Goal: Complete application form

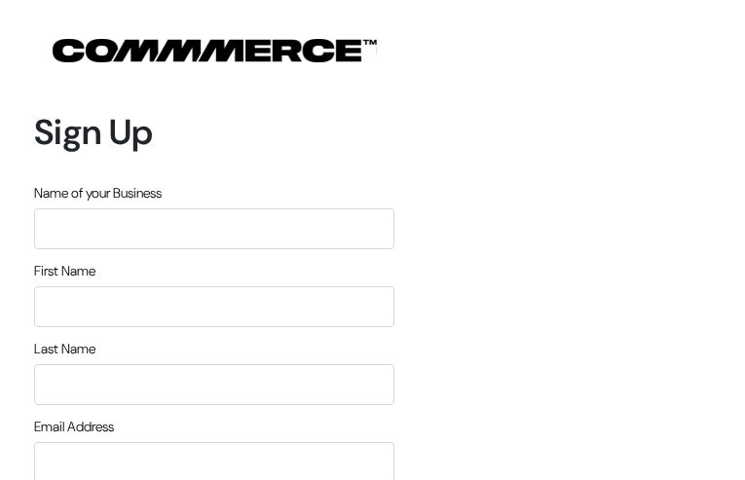
type input "YKqxFqdiMqXKkmG"
type input "yhwAFnCMrcY"
type input "mxIfynUcOPI"
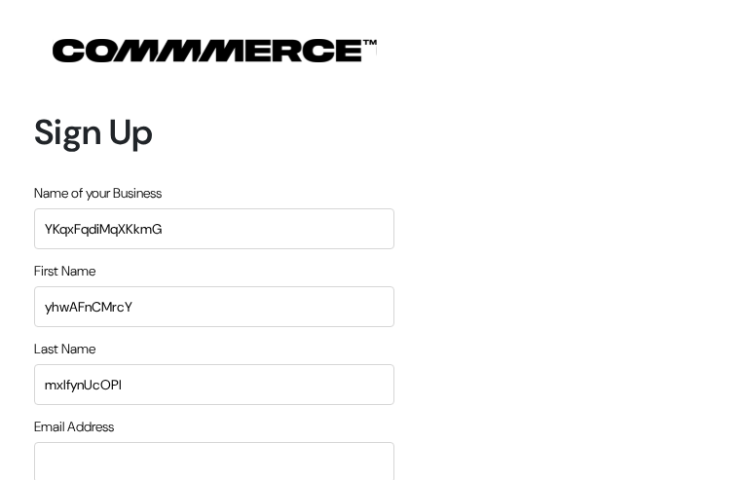
type input "[EMAIL_ADDRESS][DOMAIN_NAME]"
type input "9980511282"
type input "kigduvKmnTKFozi"
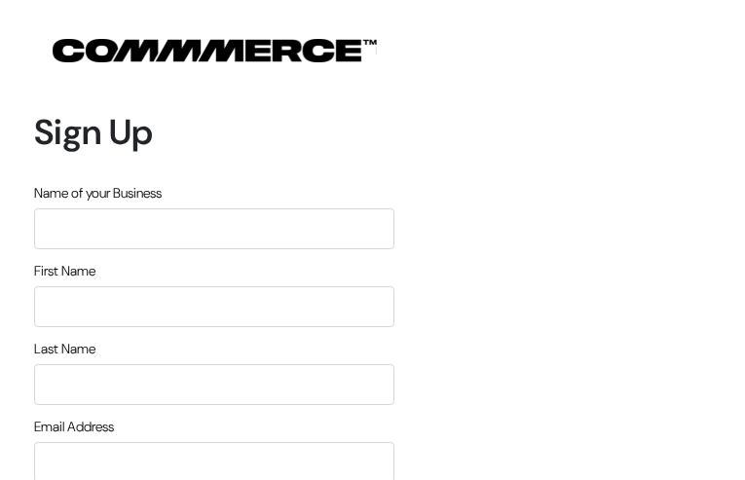
type input "sJjiXIuD"
type input "qDKWOSeDksSJQ"
type input "JNbnSxfPVIQMG"
type input "[EMAIL_ADDRESS][DOMAIN_NAME]"
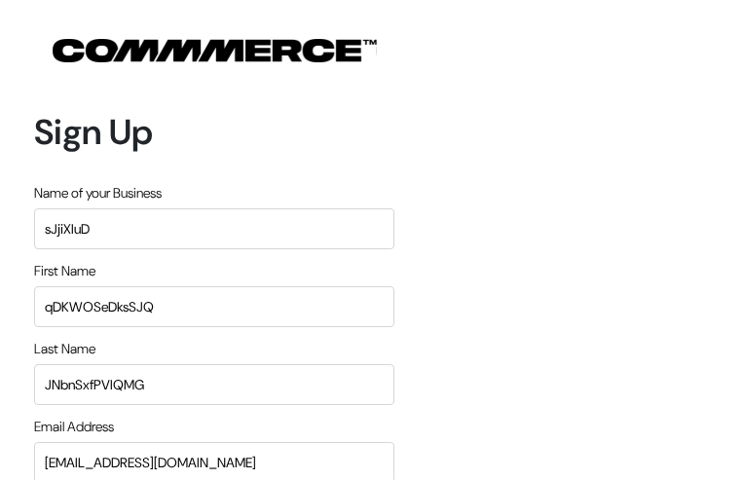
type input "5790029867"
type input "KqPDkqlF"
